Goal: Task Accomplishment & Management: Use online tool/utility

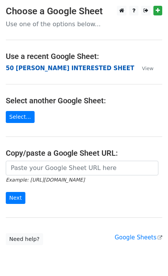
click at [14, 69] on strong "50 [PERSON_NAME] INTERESTED SHEET" at bounding box center [70, 68] width 129 height 7
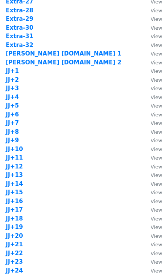
scroll to position [617, 0]
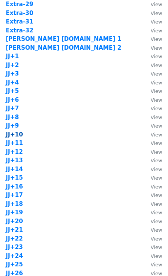
click at [18, 134] on strong "JJ+10" at bounding box center [14, 134] width 17 height 7
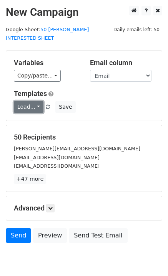
click at [30, 101] on link "Load..." at bounding box center [29, 107] width 30 height 12
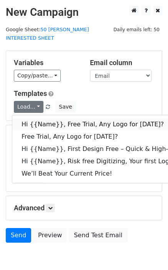
click at [48, 118] on link "Hi {{Name}}, Free Trial, Any Logo for today?" at bounding box center [122, 124] width 221 height 12
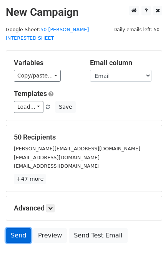
click at [16, 228] on link "Send" at bounding box center [18, 235] width 25 height 15
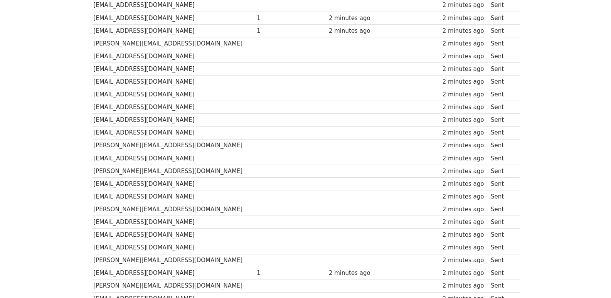
scroll to position [536, 0]
